Goal: Task Accomplishment & Management: Manage account settings

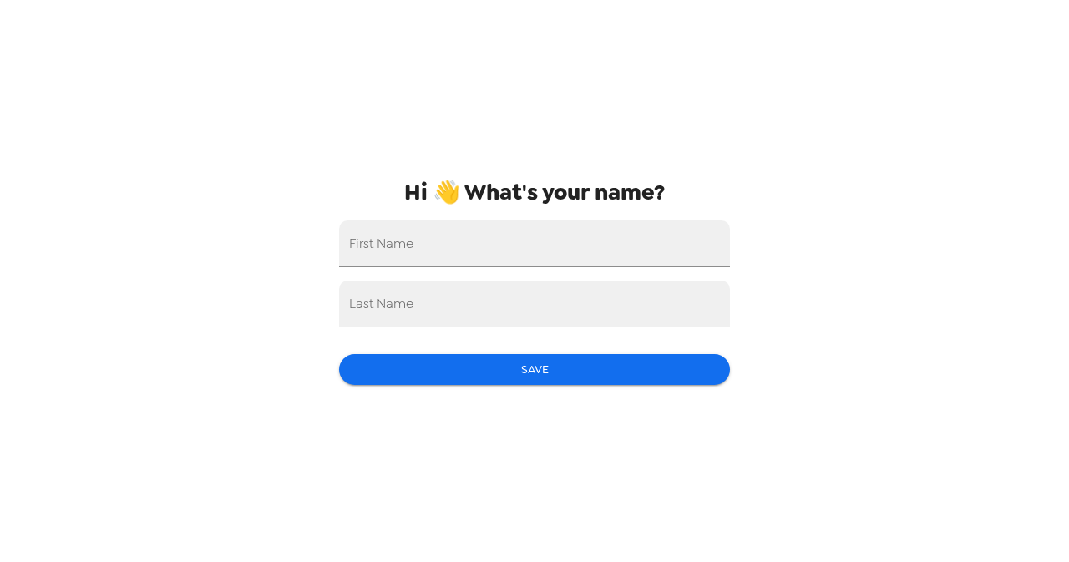
click at [634, 235] on input "First Name" at bounding box center [534, 243] width 391 height 47
type input "[PERSON_NAME]"
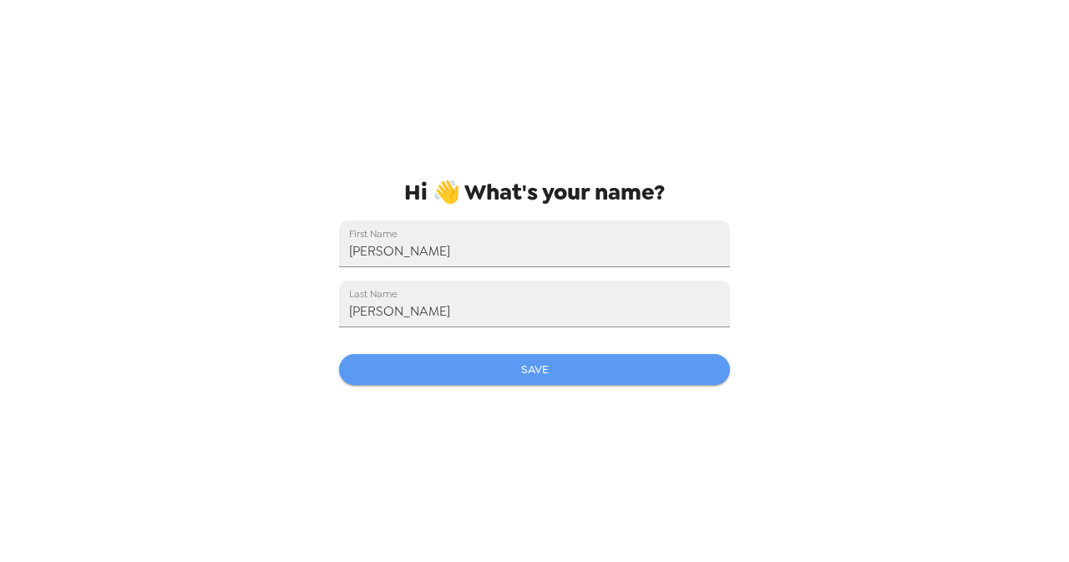
click at [564, 368] on button "Save" at bounding box center [534, 369] width 391 height 31
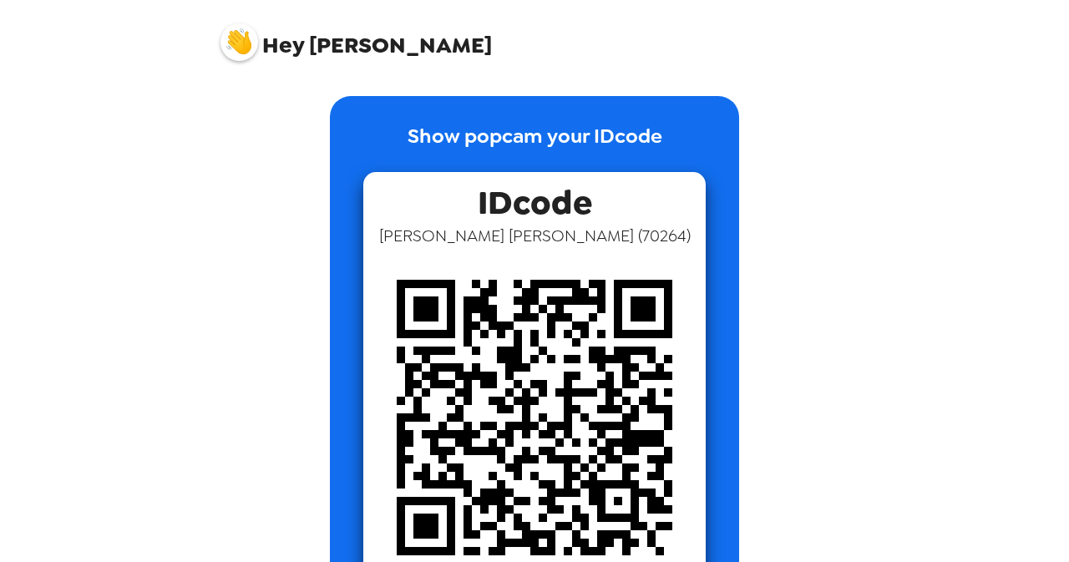
scroll to position [33, 0]
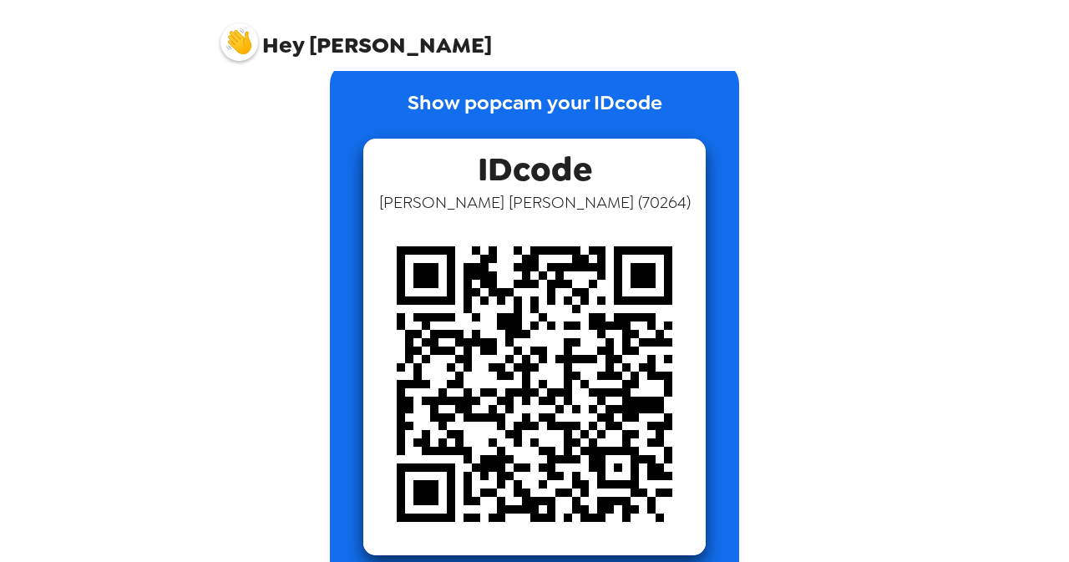
click at [853, 550] on div "Show popcam your IDcode IDcode [PERSON_NAME] ( 70264 )" at bounding box center [534, 313] width 668 height 551
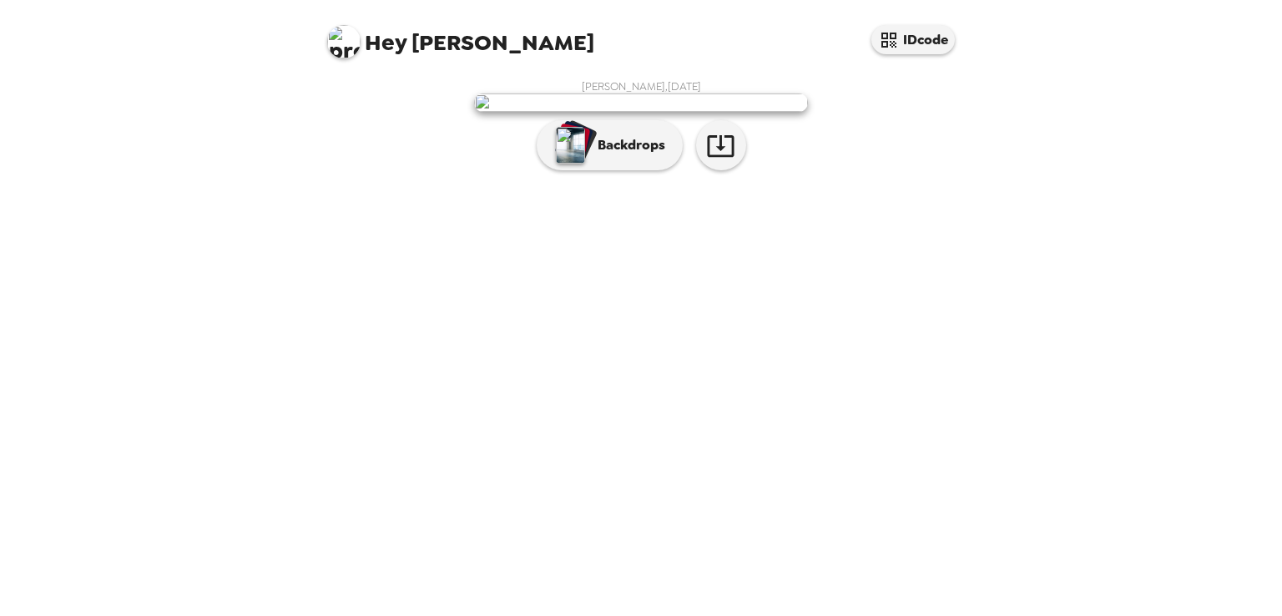
click at [614, 155] on p "Backdrops" at bounding box center [627, 145] width 76 height 20
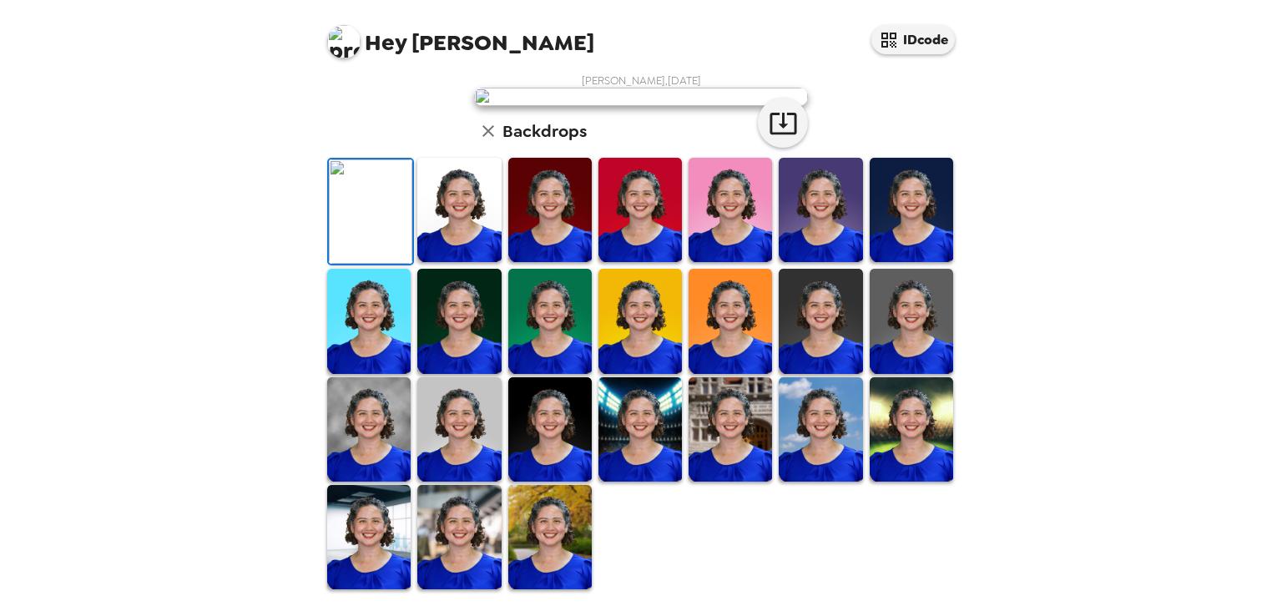
scroll to position [62, 0]
click at [785, 138] on icon "button" at bounding box center [783, 123] width 29 height 29
click at [699, 445] on img at bounding box center [730, 429] width 83 height 104
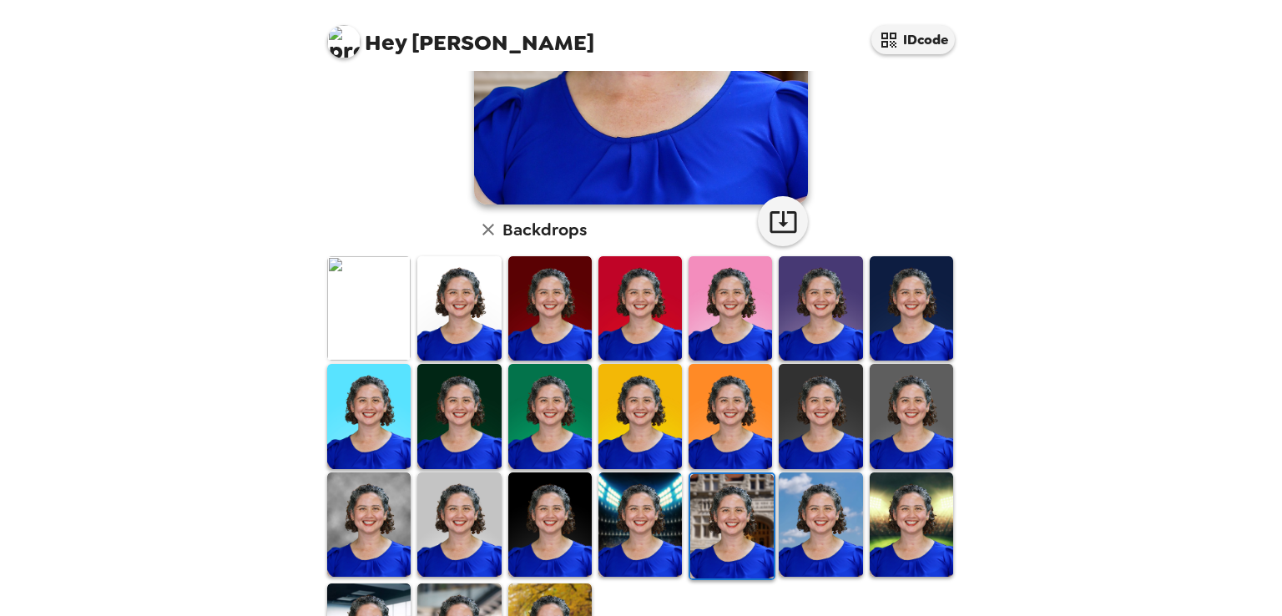
scroll to position [334, 0]
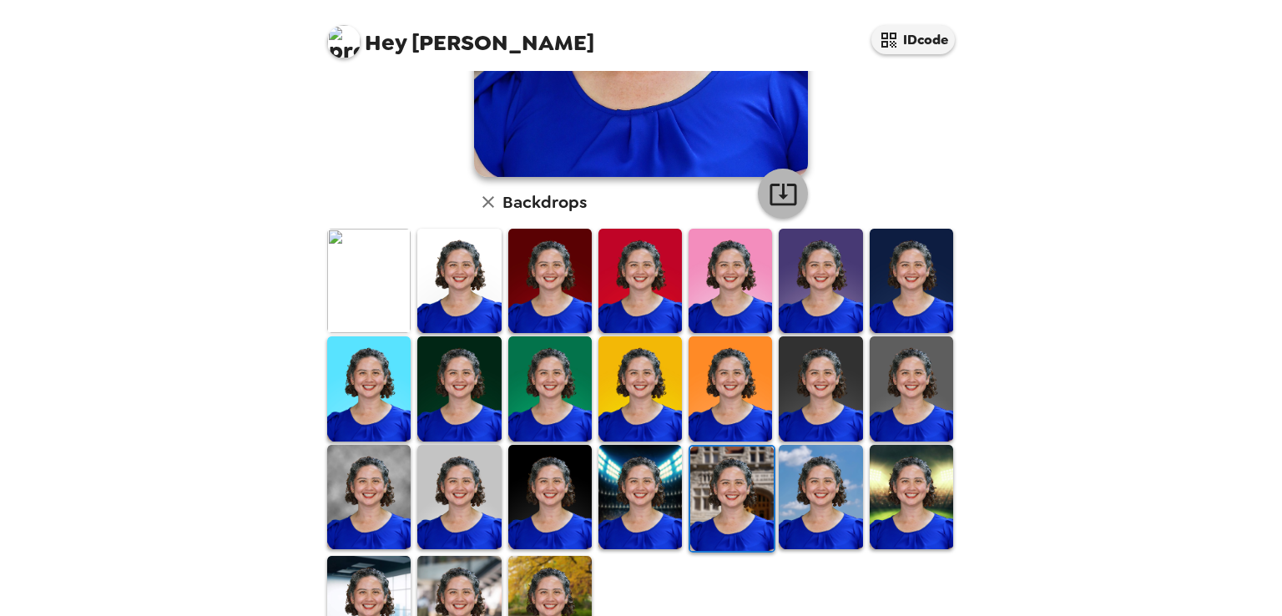
click at [788, 185] on icon "button" at bounding box center [783, 195] width 27 height 22
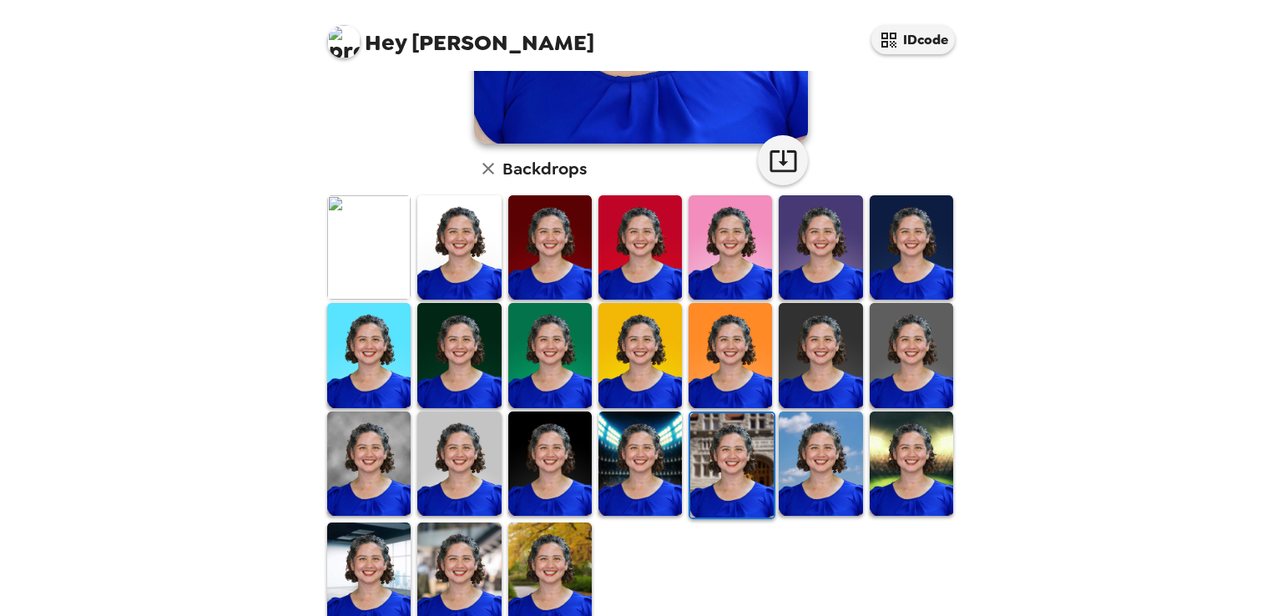
scroll to position [396, 0]
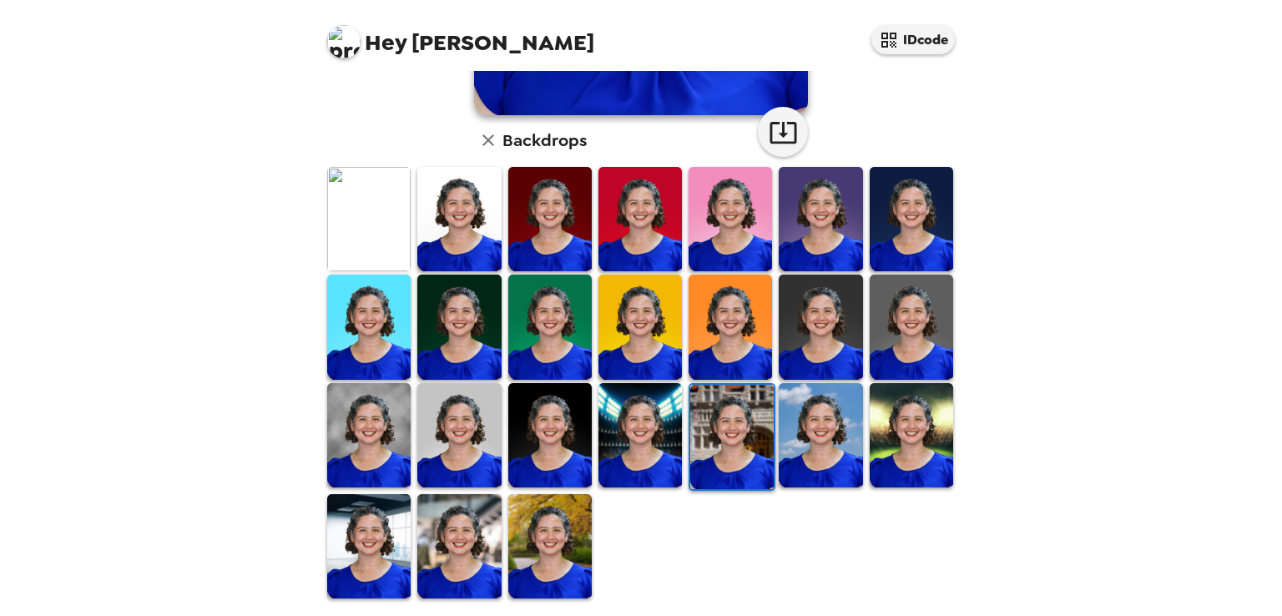
click at [552, 538] on img at bounding box center [549, 546] width 83 height 104
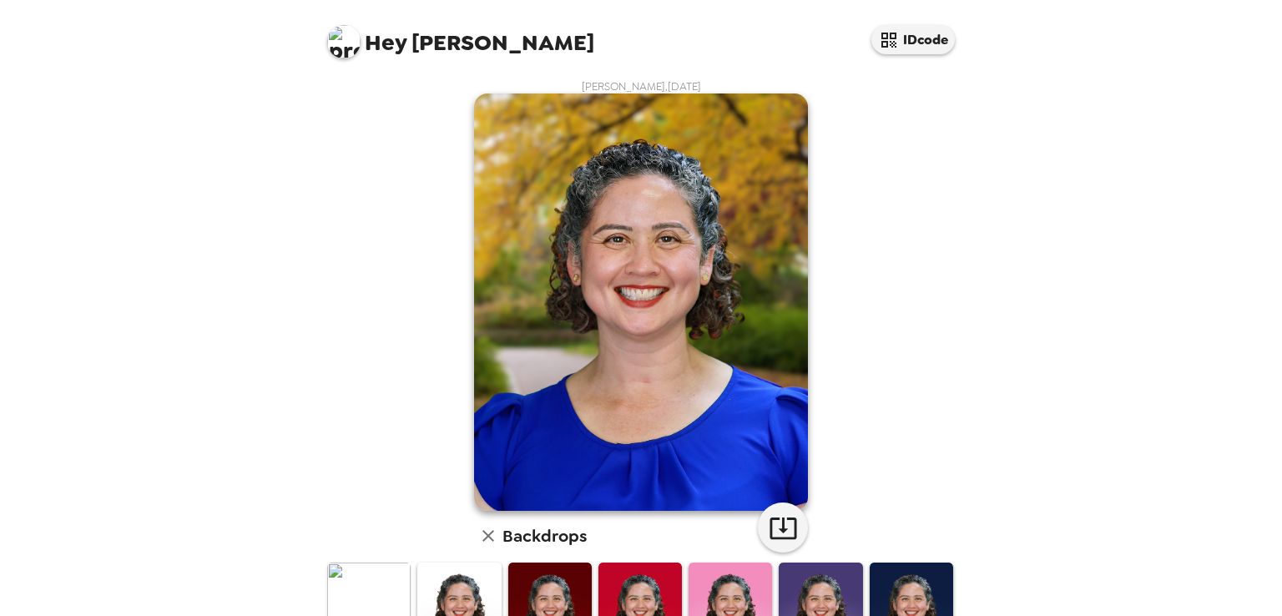
scroll to position [0, 0]
click at [778, 524] on icon "button" at bounding box center [783, 527] width 29 height 29
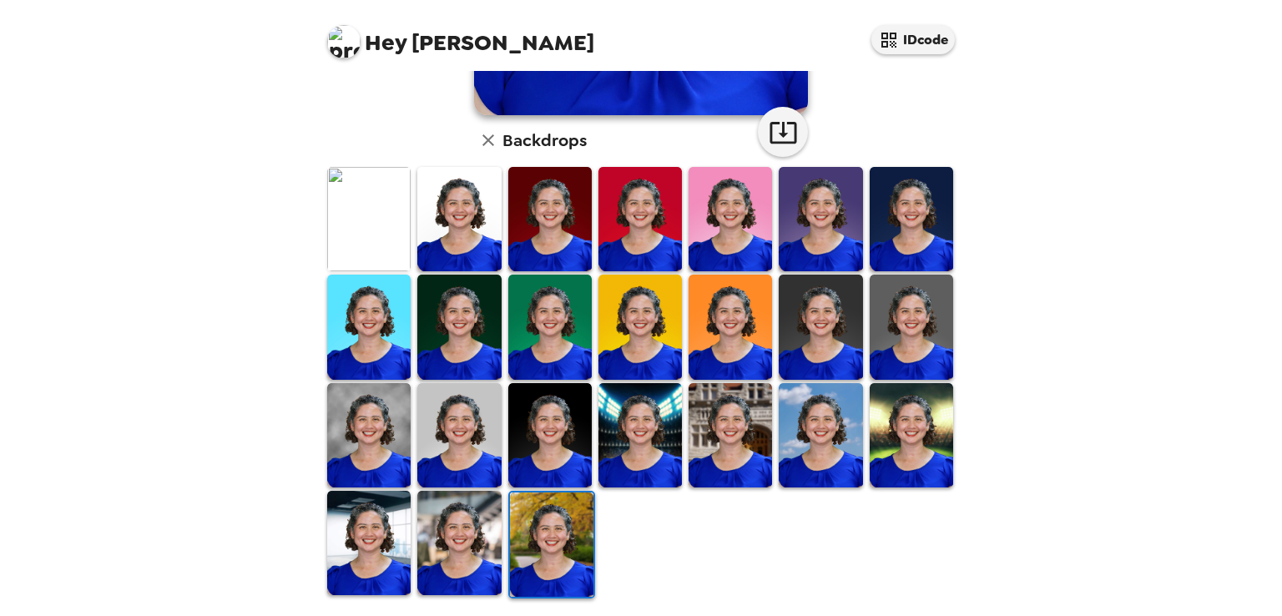
click at [458, 558] on img at bounding box center [458, 543] width 83 height 104
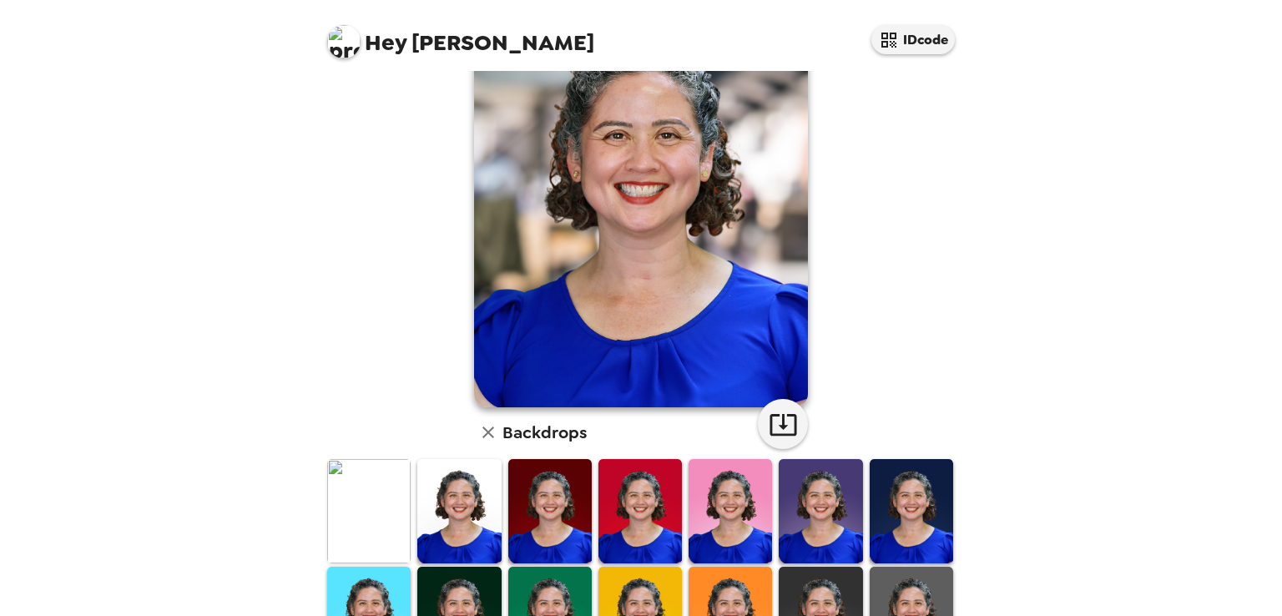
scroll to position [0, 0]
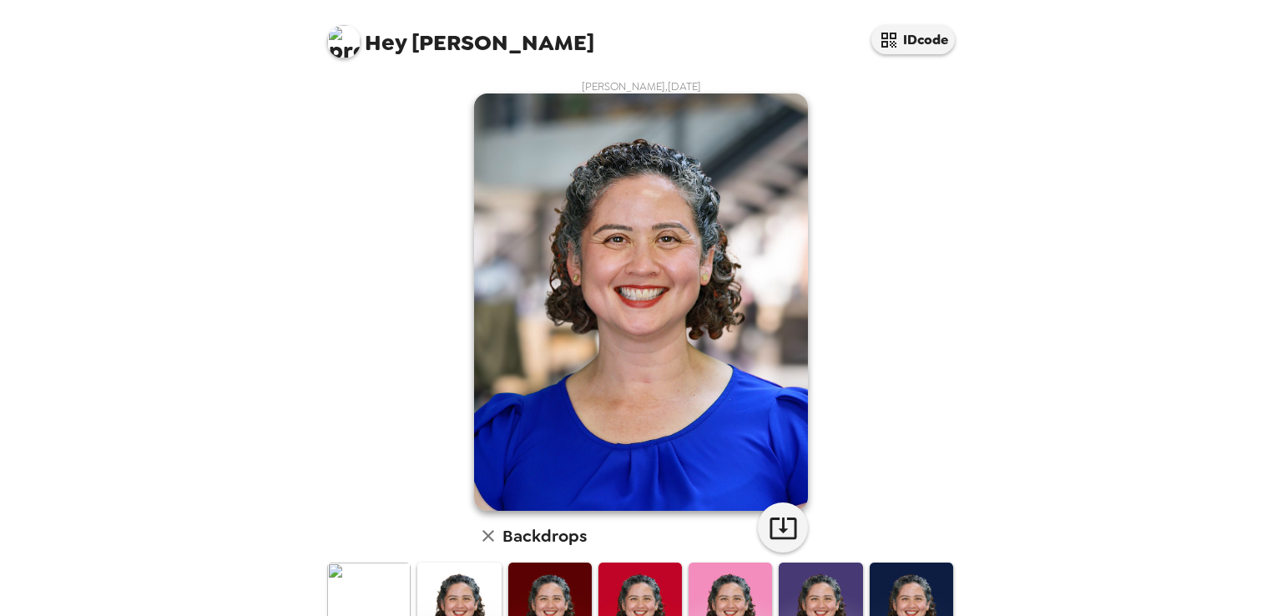
click at [791, 528] on button "button" at bounding box center [783, 528] width 50 height 50
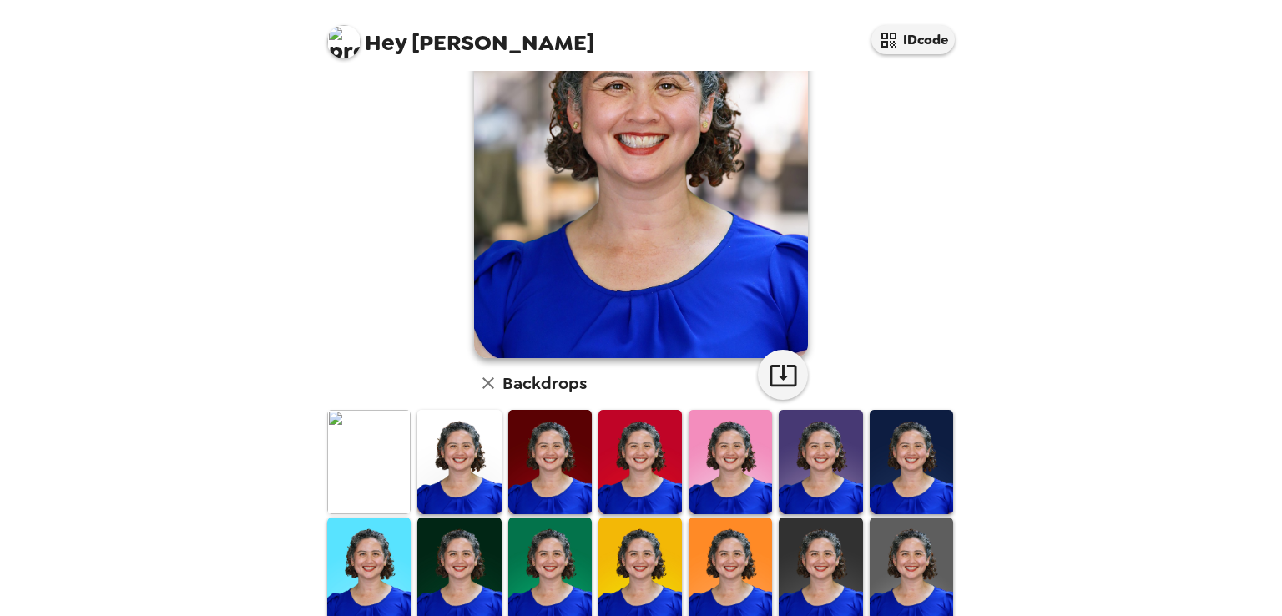
scroll to position [146, 0]
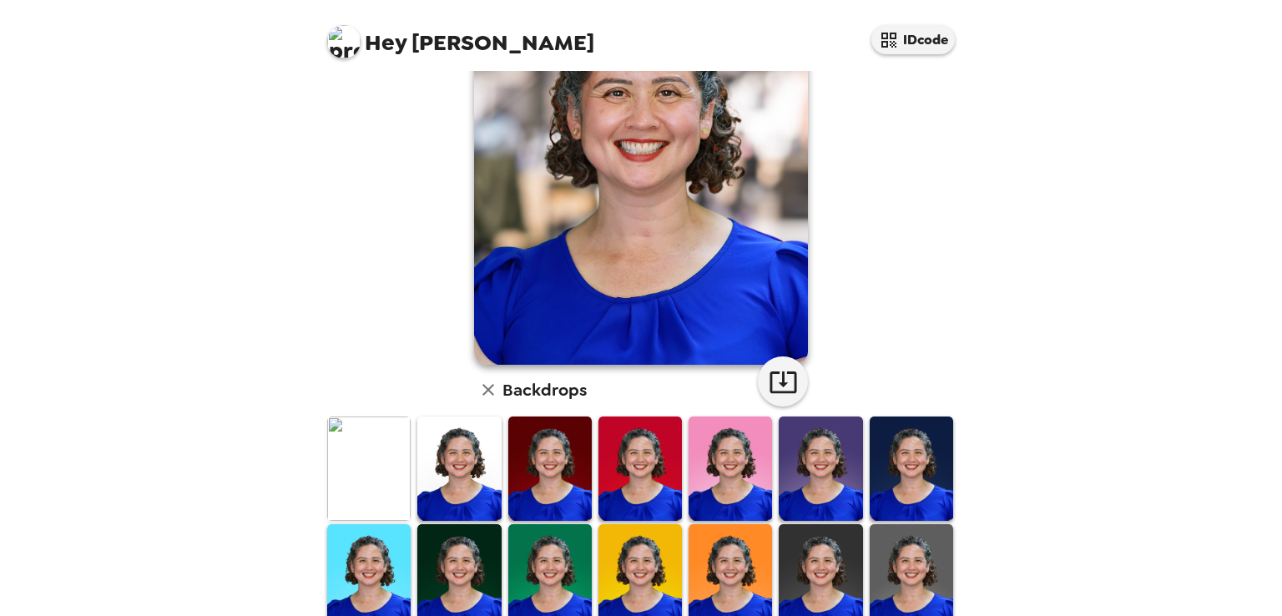
click at [541, 472] on img at bounding box center [549, 469] width 83 height 104
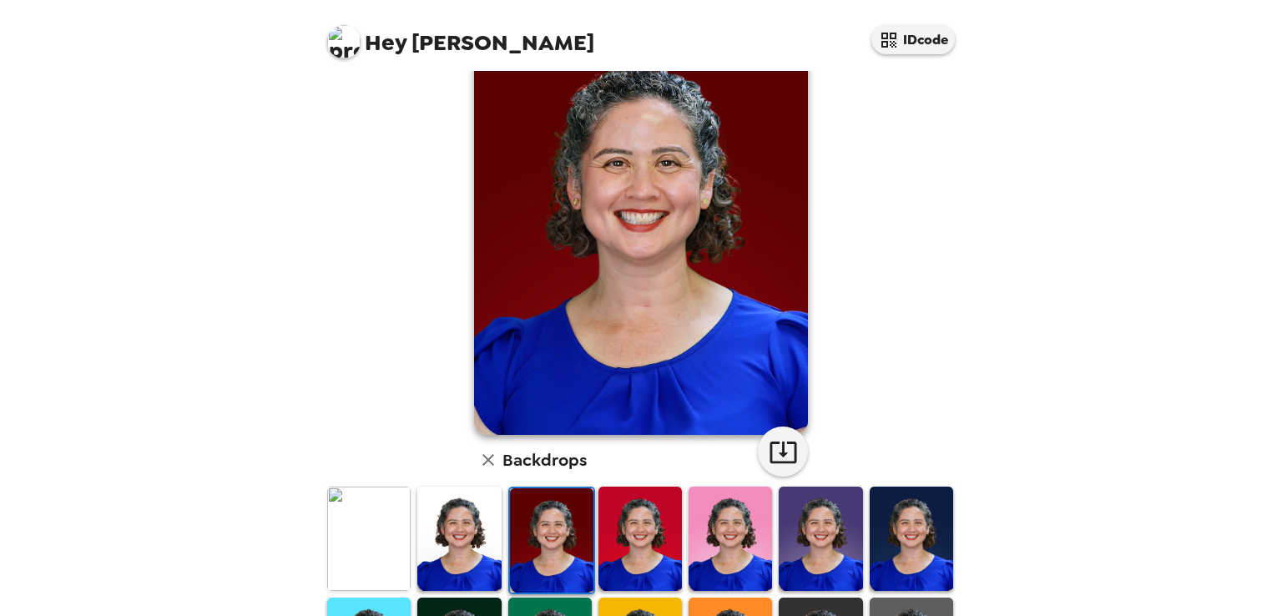
scroll to position [0, 0]
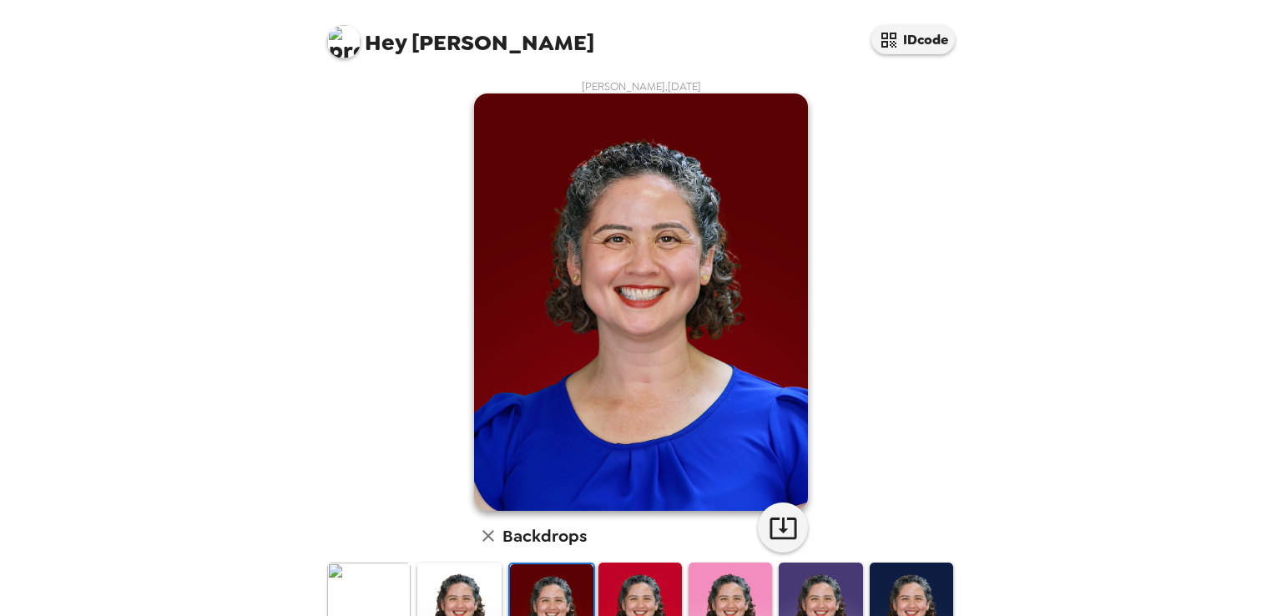
click at [405, 589] on img at bounding box center [368, 615] width 83 height 104
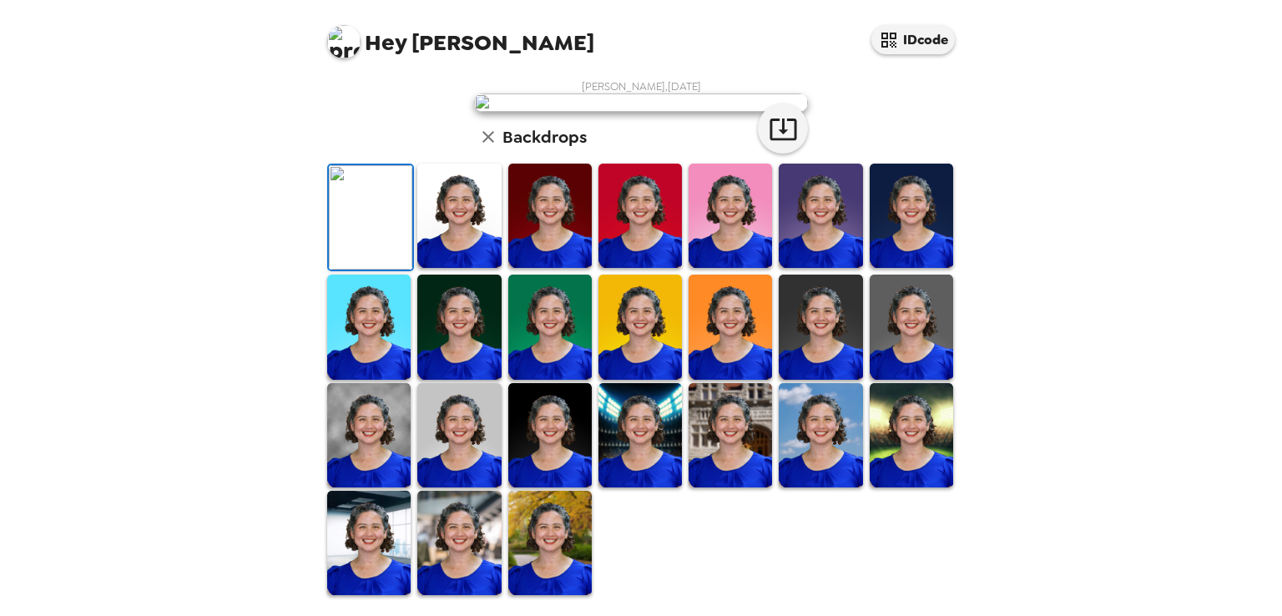
click at [533, 268] on img at bounding box center [549, 216] width 83 height 104
